Goal: Task Accomplishment & Management: Manage account settings

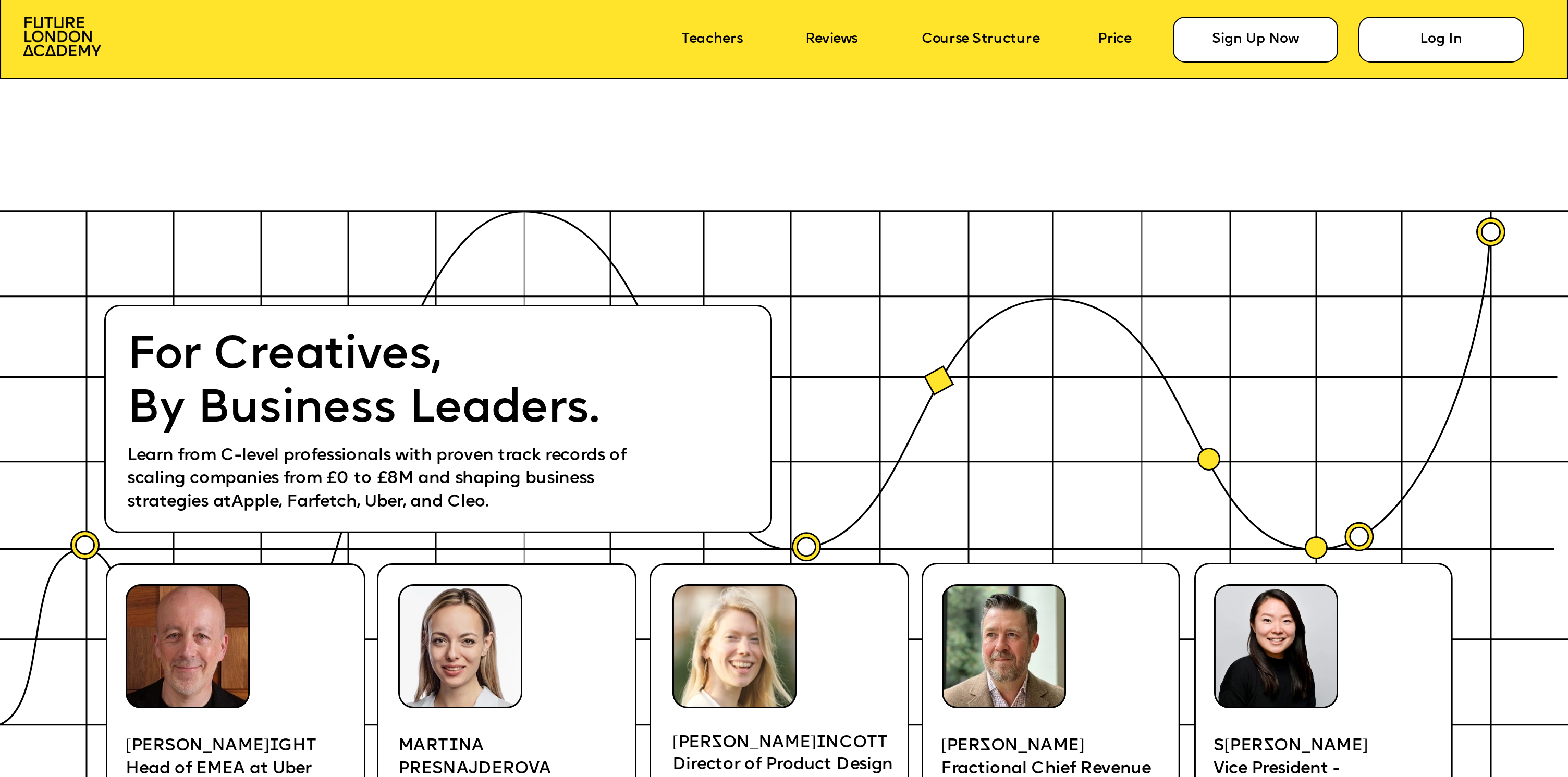
scroll to position [3169, 0]
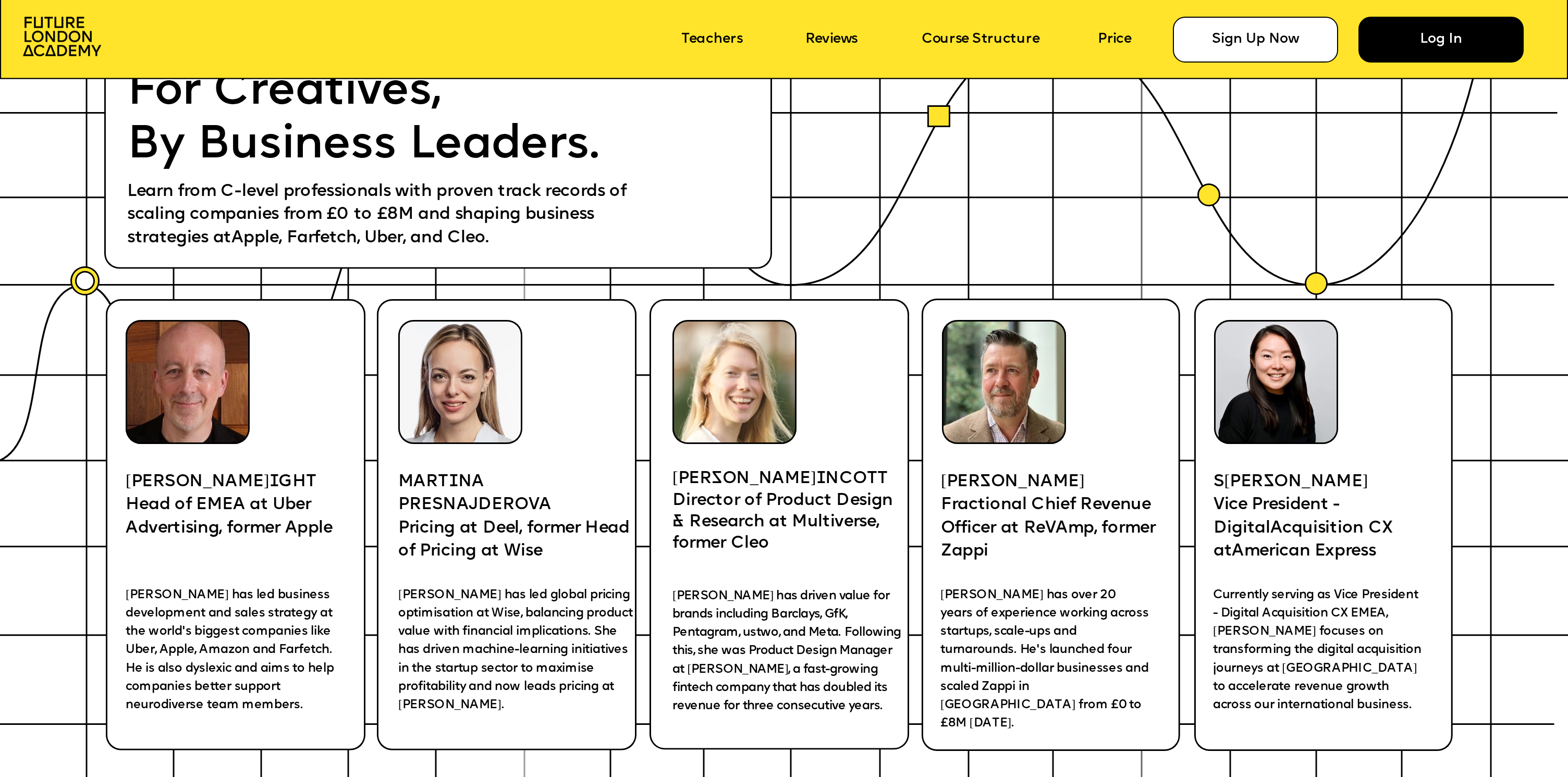
click at [1404, 36] on div "Log In" at bounding box center [1441, 40] width 165 height 46
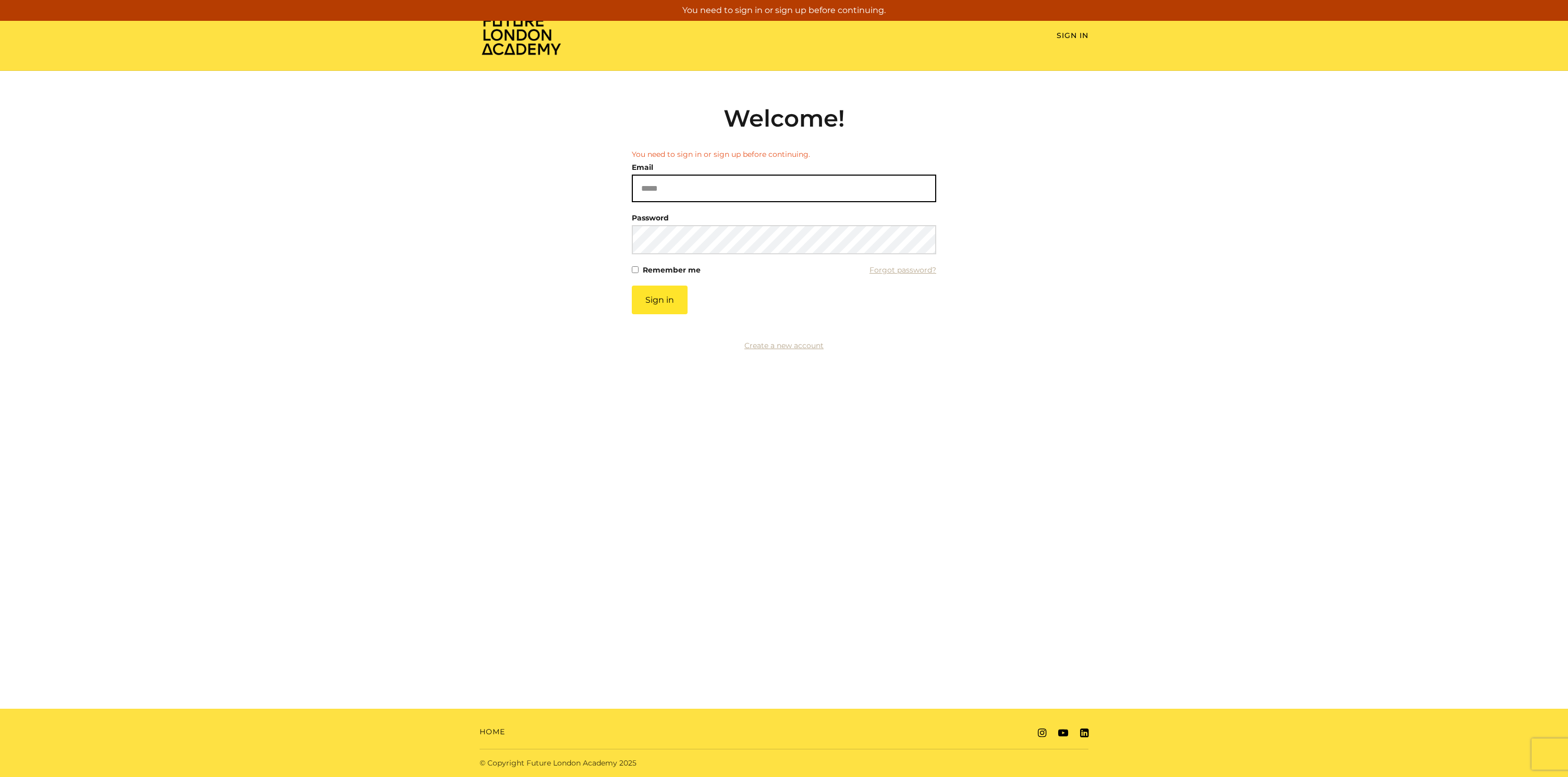
click at [819, 198] on input "Email" at bounding box center [784, 188] width 305 height 28
type input "**********"
click at [653, 303] on button "Sign in" at bounding box center [660, 300] width 56 height 29
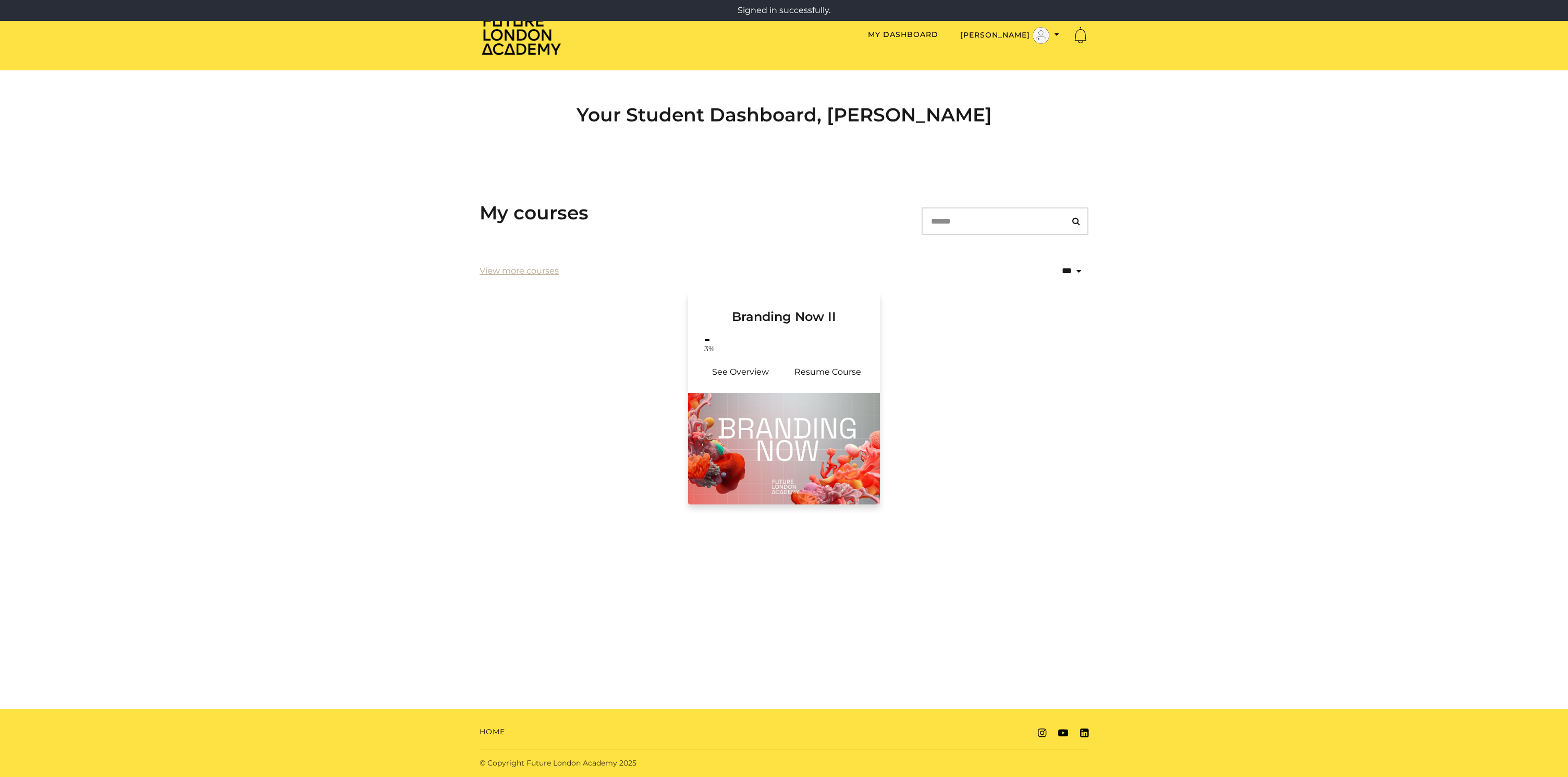
click at [781, 314] on h3 "Branding Now II" at bounding box center [784, 308] width 167 height 32
